Goal: Task Accomplishment & Management: Use online tool/utility

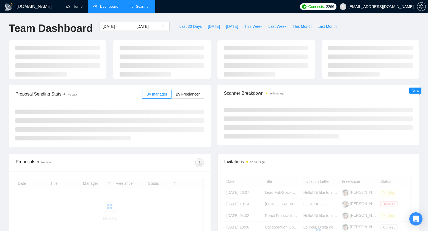
click at [130, 4] on link "Scanner" at bounding box center [140, 6] width 20 height 5
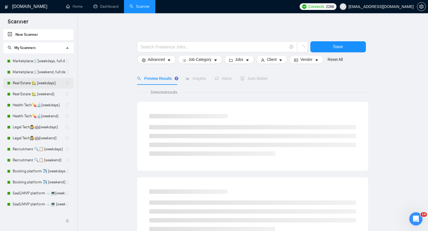
click at [28, 83] on link "Real Estate 🏡 [weekdays]" at bounding box center [39, 83] width 53 height 11
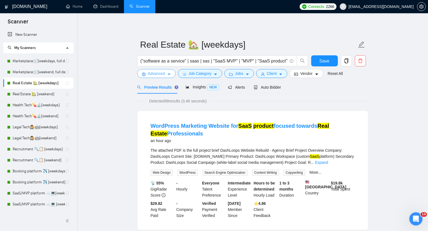
click at [172, 72] on button "Advanced" at bounding box center [156, 73] width 39 height 9
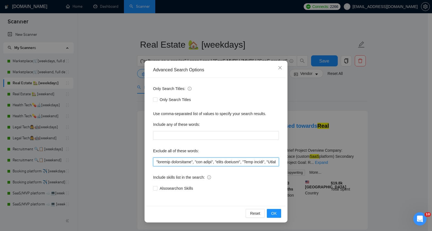
click at [198, 162] on input "text" at bounding box center [216, 161] width 126 height 9
click at [182, 161] on input "text" at bounding box center [216, 161] width 126 height 9
paste input "LO/IP Dolorsit", "AM/CO Adipisci", "EL Seddoeiusm", "tempori", "Utlabor Etdolo …"
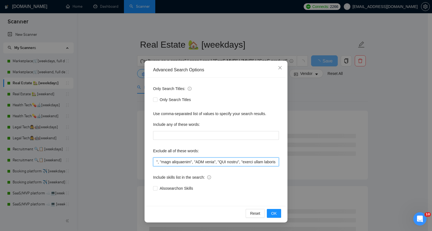
scroll to position [0, 17938]
paste input "text"
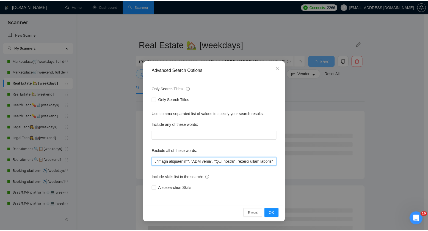
scroll to position [0, 0]
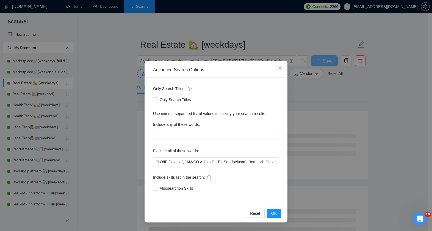
click at [188, 171] on div "Only Search Titles: Only Search Titles Use comma-separated list of values to sp…" at bounding box center [216, 142] width 139 height 128
click at [270, 209] on button "OK" at bounding box center [274, 213] width 14 height 9
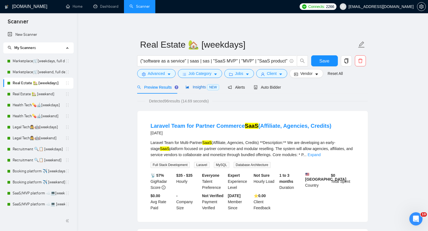
click at [210, 89] on span "NEW" at bounding box center [213, 87] width 12 height 6
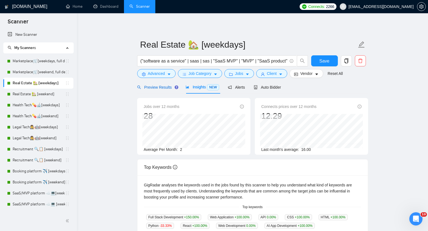
click at [150, 89] on span "Preview Results" at bounding box center [157, 87] width 40 height 4
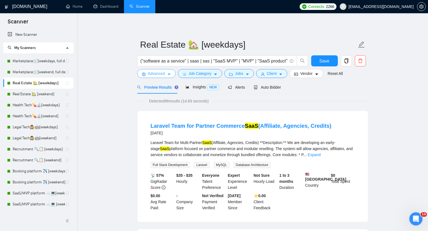
click at [163, 75] on span "Advanced" at bounding box center [156, 73] width 17 height 6
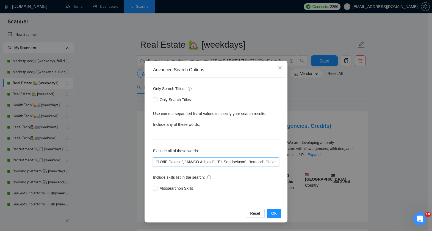
click at [196, 158] on input "text" at bounding box center [216, 161] width 126 height 9
type input ""loremip dolorsitame", "con adipi", "elits doeiusm", "Temp incidi", "Utlaboree …"
click at [197, 167] on div "Only Search Titles: Only Search Titles Use comma-separated list of values to sp…" at bounding box center [216, 142] width 139 height 128
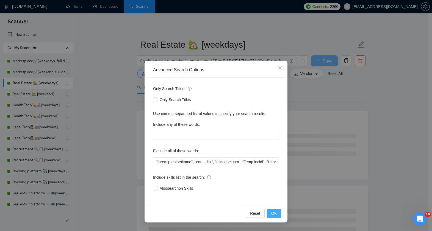
click at [273, 214] on span "OK" at bounding box center [274, 213] width 6 height 6
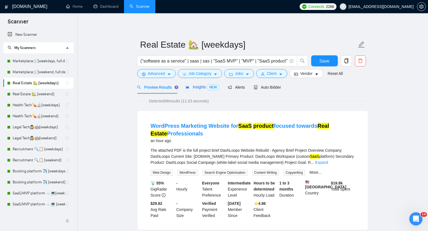
click at [208, 85] on span "Insights NEW" at bounding box center [203, 87] width 34 height 4
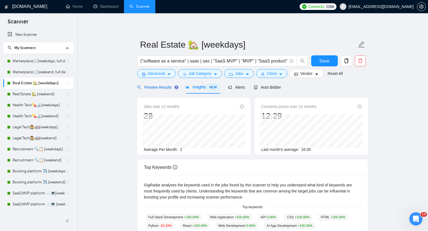
click at [158, 89] on span "Preview Results" at bounding box center [157, 87] width 40 height 4
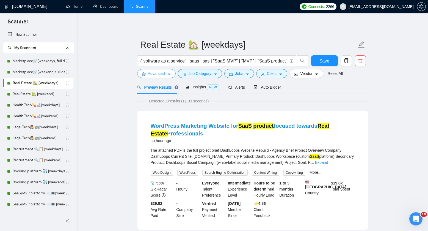
click at [164, 73] on span "Advanced" at bounding box center [156, 73] width 17 height 6
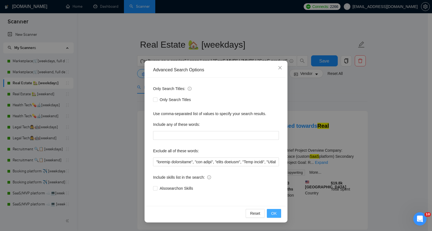
click at [275, 214] on span "OK" at bounding box center [274, 213] width 6 height 6
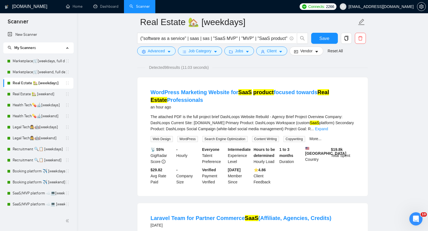
scroll to position [35, 0]
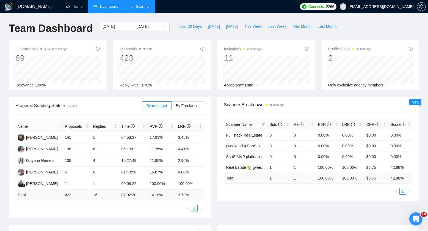
click at [130, 8] on link "Scanner" at bounding box center [140, 6] width 20 height 5
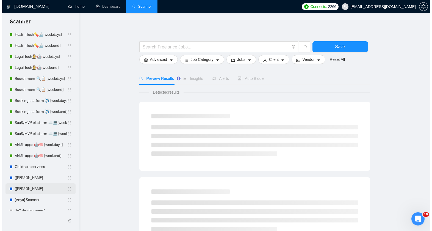
scroll to position [76, 0]
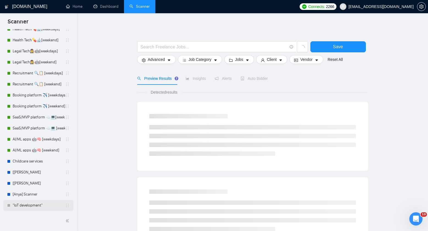
click at [25, 205] on link ""IoT development"" at bounding box center [39, 205] width 53 height 11
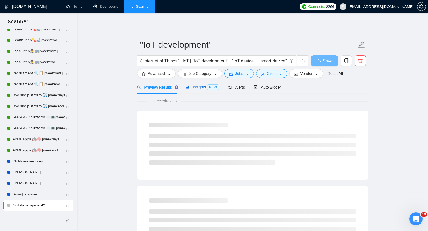
click at [204, 86] on span "Insights NEW" at bounding box center [203, 87] width 34 height 4
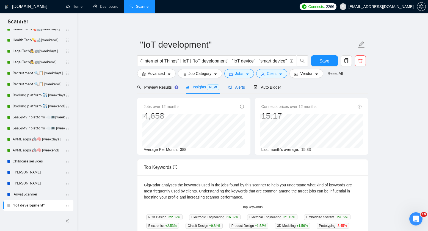
click at [245, 88] on span "Alerts" at bounding box center [236, 87] width 17 height 4
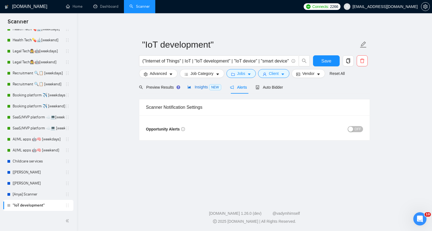
click at [208, 84] on div "Insights NEW" at bounding box center [205, 87] width 34 height 6
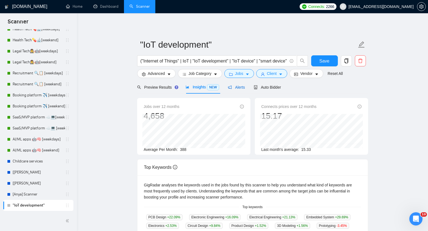
click at [242, 87] on span "Alerts" at bounding box center [236, 87] width 17 height 4
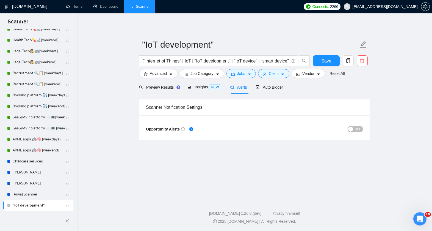
click at [350, 130] on div "button" at bounding box center [350, 129] width 5 height 5
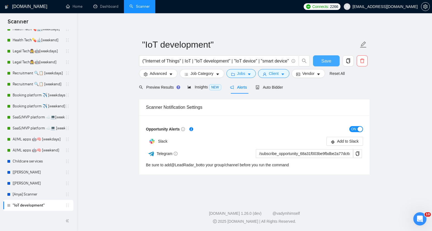
click at [330, 61] on span "Save" at bounding box center [326, 60] width 10 height 7
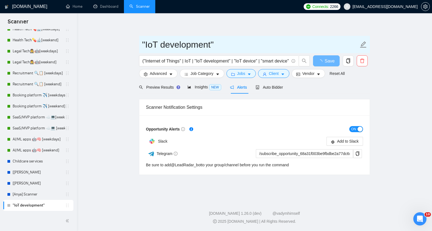
click at [182, 48] on input ""IoT development"" at bounding box center [250, 45] width 217 height 14
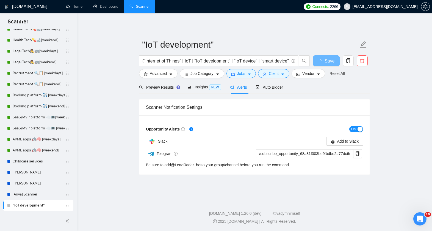
click at [111, 67] on main ""IoT development" ("Internet of Things" | IoT | "IoT development" | "IoT device…" at bounding box center [255, 105] width 338 height 166
click at [355, 151] on span "copy" at bounding box center [358, 153] width 8 height 4
click at [328, 61] on span "Save" at bounding box center [326, 60] width 10 height 7
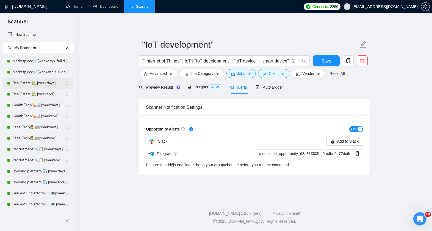
click at [27, 84] on link "Real Estate 🏡 [weekdays]" at bounding box center [39, 83] width 53 height 11
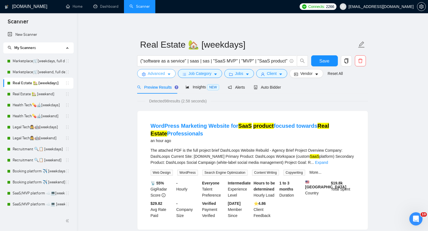
click at [158, 77] on button "Advanced" at bounding box center [156, 73] width 39 height 9
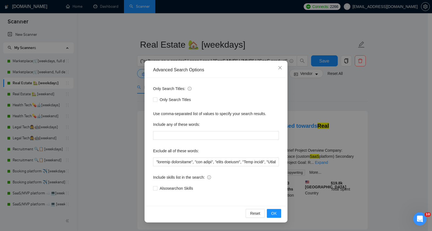
click at [131, 144] on div "Advanced Search Options Only Search Titles: Only Search Titles Use comma-separa…" at bounding box center [216, 115] width 432 height 231
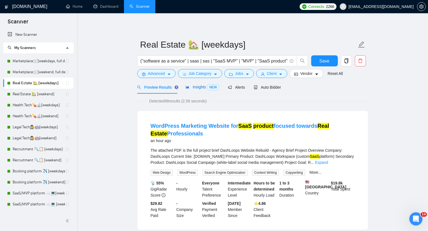
click at [189, 86] on icon "area-chart" at bounding box center [188, 87] width 4 height 4
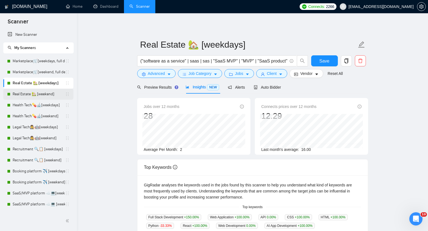
click at [23, 96] on link "Real Estate 🏡 [weekend]" at bounding box center [39, 94] width 53 height 11
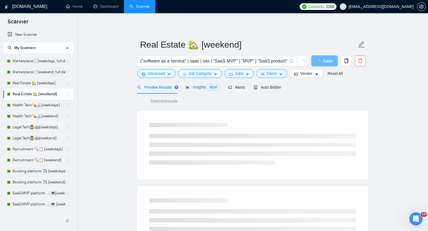
click at [200, 86] on span "Insights NEW" at bounding box center [203, 87] width 34 height 4
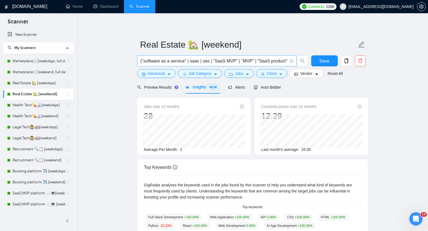
click at [196, 62] on input "("software as a service" | saas | sas | "SaaS MVP" | "MVP" | "SaaS product") ("…" at bounding box center [214, 60] width 147 height 7
click at [120, 67] on main "Real Estate 🏡 [weekend] ("software as a service" | saas | sas | "SaaS MVP" | "M…" at bounding box center [253, 210] width 334 height 377
click at [97, 79] on main "Real Estate 🏡 [weekend] ("software as a service" | saas | sas | "SaaS MVP" | "M…" at bounding box center [253, 210] width 334 height 377
drag, startPoint x: 31, startPoint y: 36, endPoint x: 43, endPoint y: 106, distance: 70.5
click at [31, 36] on link "New Scanner" at bounding box center [38, 34] width 61 height 11
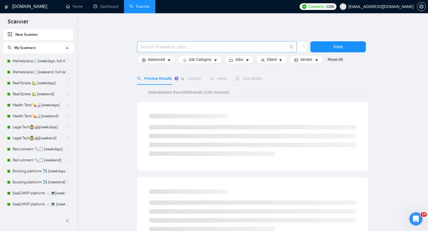
click at [172, 44] on input "text" at bounding box center [214, 46] width 147 height 7
paste input "("software as a service" | saas | sas | "SaaS MVP" | "MVP" | "SaaS product") ("…"
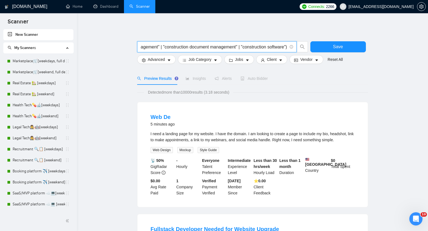
type input "("software as a service" | saas | sas | "SaaS MVP" | "MVP" | "SaaS product") ("…"
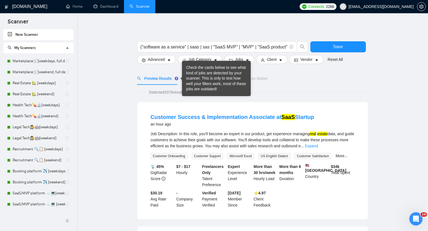
click at [192, 79] on div "Check the cards below to see what kind of jobs are detected by your scanner. Th…" at bounding box center [216, 78] width 61 height 27
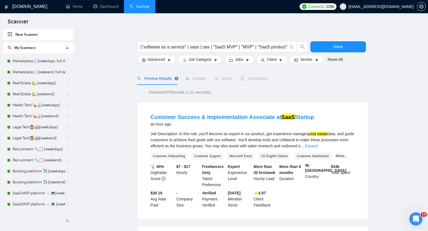
click at [347, 44] on button "Save" at bounding box center [338, 46] width 56 height 11
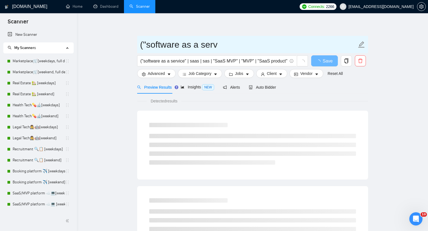
click at [210, 47] on input "("software as a serv" at bounding box center [248, 45] width 217 height 14
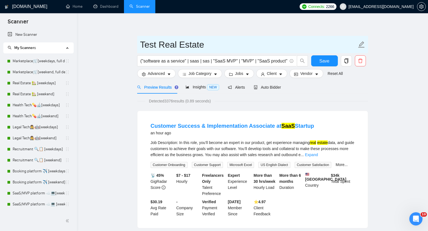
type input "Test Real Estate"
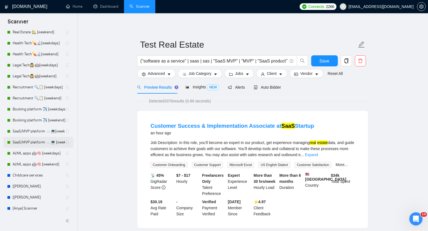
scroll to position [87, 0]
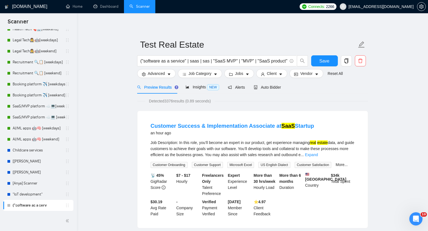
click at [328, 57] on button "Save" at bounding box center [324, 60] width 27 height 11
click at [43, 194] on link ""IoT development"" at bounding box center [39, 194] width 53 height 11
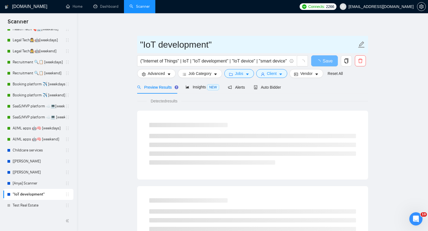
click at [225, 44] on input ""IoT development"" at bounding box center [248, 45] width 217 height 14
type input ""IoT development" - test"
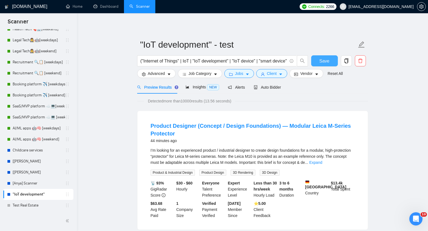
click at [317, 62] on button "Save" at bounding box center [324, 60] width 27 height 11
click at [28, 202] on link "Test Real Estate" at bounding box center [39, 205] width 53 height 11
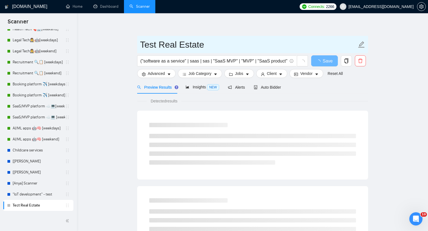
click at [169, 46] on input "Test Real Estate" at bounding box center [248, 45] width 217 height 14
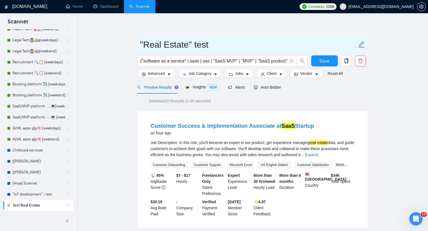
type input ""Real Estate" test"
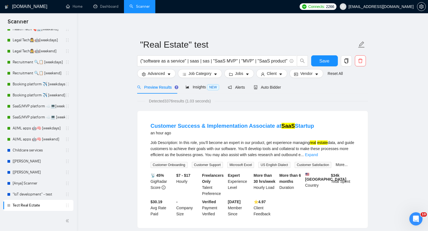
click at [323, 63] on span "Save" at bounding box center [325, 60] width 10 height 7
click at [199, 86] on span "Insights NEW" at bounding box center [203, 87] width 34 height 4
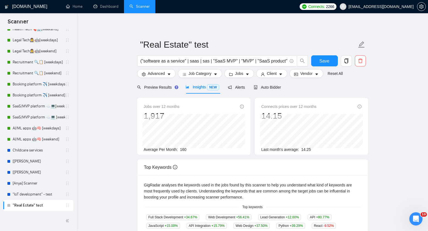
click at [129, 87] on main ""Real Estate" test ("software as a service" | saas | sas | "SaaS MVP" | "MVP" |…" at bounding box center [253, 206] width 334 height 369
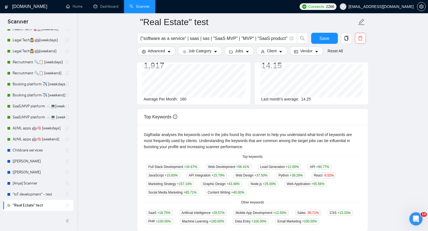
scroll to position [6, 0]
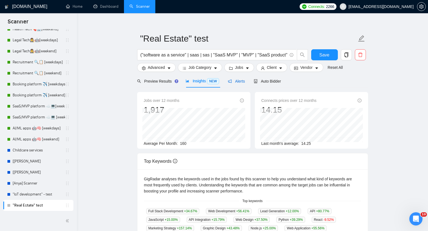
click at [238, 81] on span "Alerts" at bounding box center [236, 81] width 17 height 4
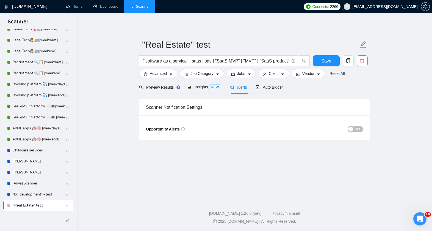
click at [352, 132] on div "OFF" at bounding box center [309, 129] width 109 height 6
drag, startPoint x: 353, startPoint y: 128, endPoint x: 350, endPoint y: 130, distance: 3.1
click at [353, 128] on div "button" at bounding box center [350, 129] width 5 height 5
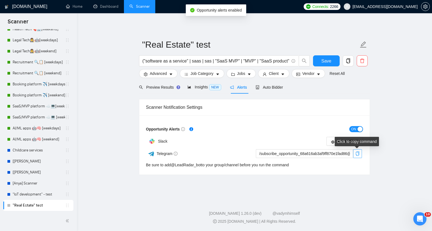
click at [359, 155] on icon "copy" at bounding box center [358, 153] width 4 height 4
drag, startPoint x: 325, startPoint y: 60, endPoint x: 318, endPoint y: 60, distance: 6.6
click at [325, 60] on span "Save" at bounding box center [326, 60] width 10 height 7
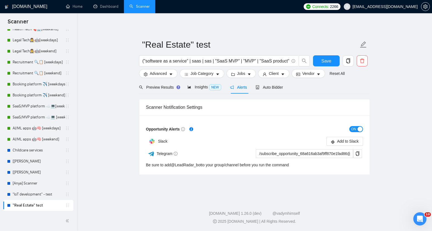
click at [125, 40] on main ""Real Estate" test ("software as a service" | saas | sas | "SaaS MVP" | "MVP" |…" at bounding box center [255, 105] width 338 height 166
click at [210, 84] on div "Insights NEW" at bounding box center [205, 87] width 34 height 6
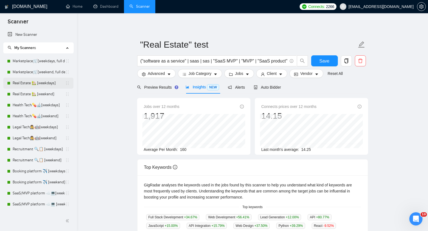
click at [23, 79] on link "Real Estate 🏡 [weekdays]" at bounding box center [39, 83] width 53 height 11
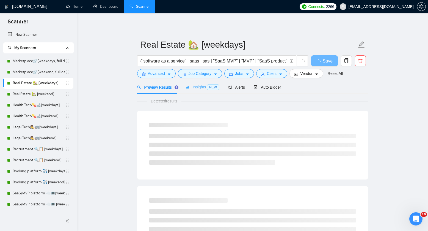
click at [195, 83] on div "Insights NEW" at bounding box center [203, 87] width 34 height 13
